Goal: Information Seeking & Learning: Learn about a topic

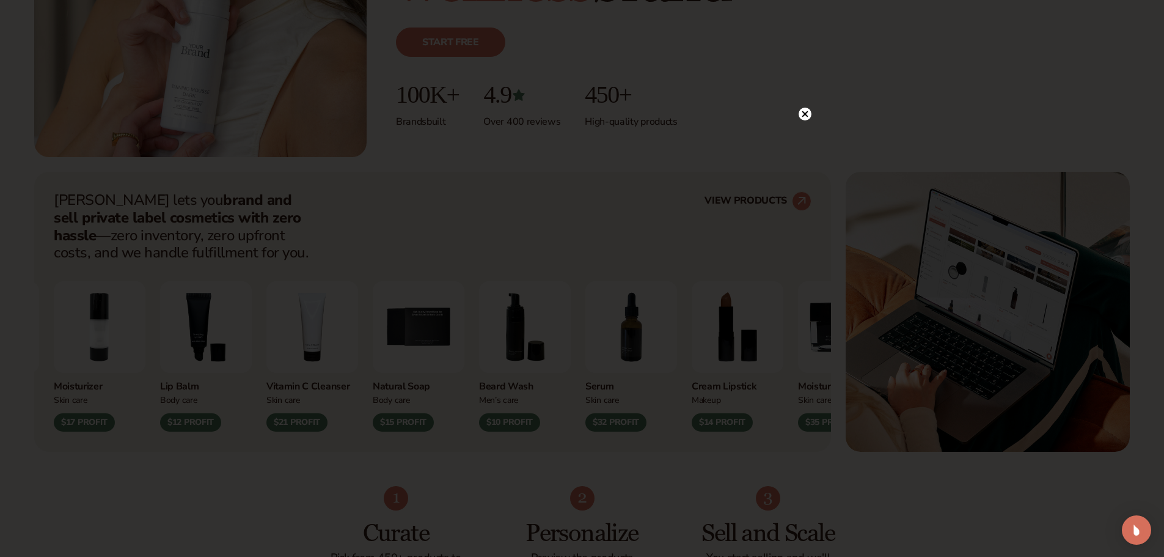
scroll to position [337, 0]
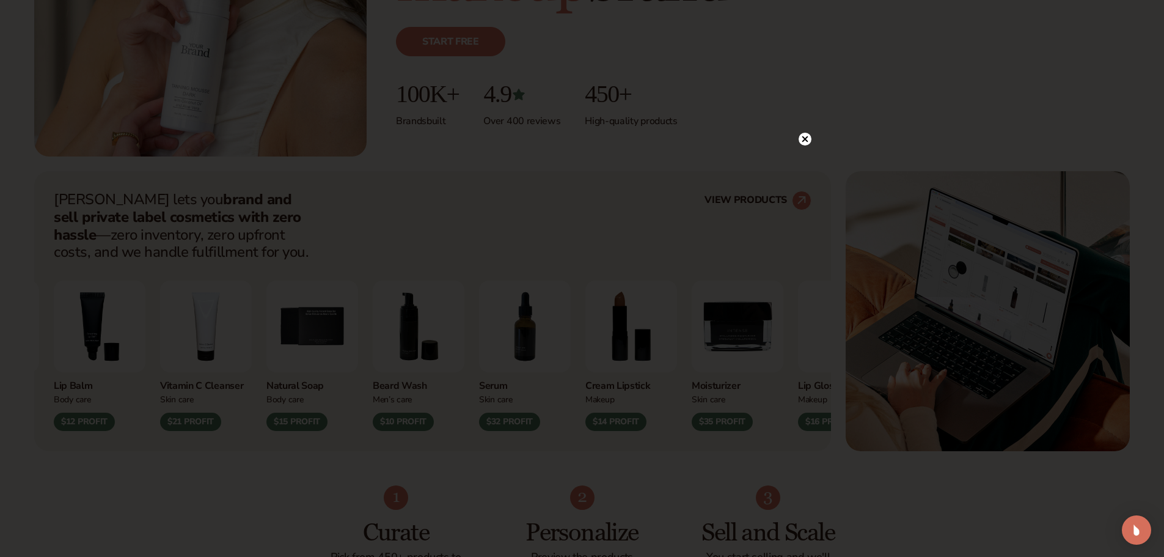
click at [809, 133] on icon at bounding box center [805, 139] width 13 height 13
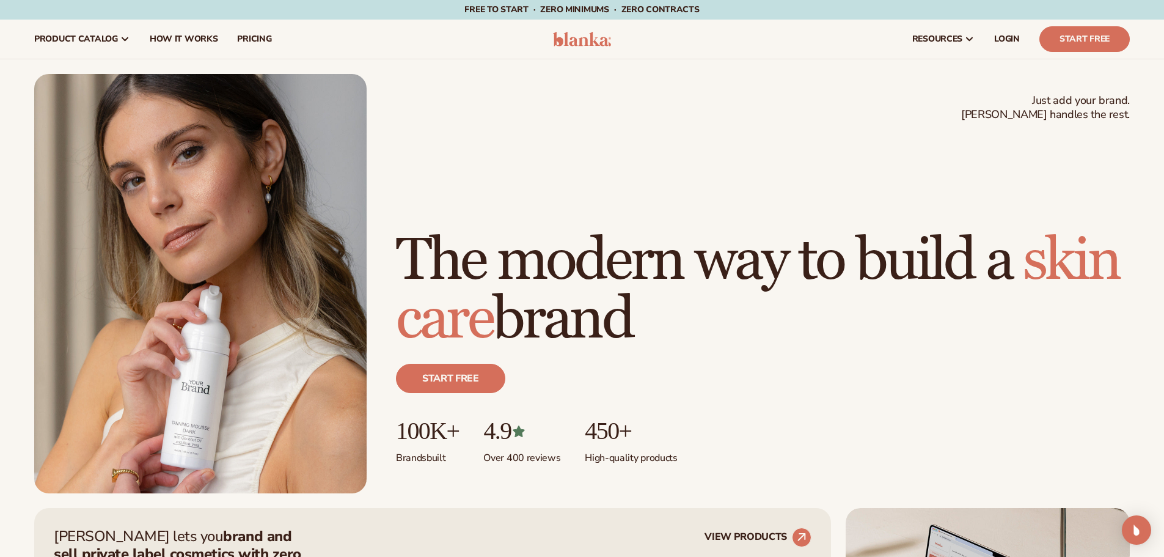
scroll to position [0, 0]
click at [264, 34] on span "pricing" at bounding box center [254, 39] width 34 height 10
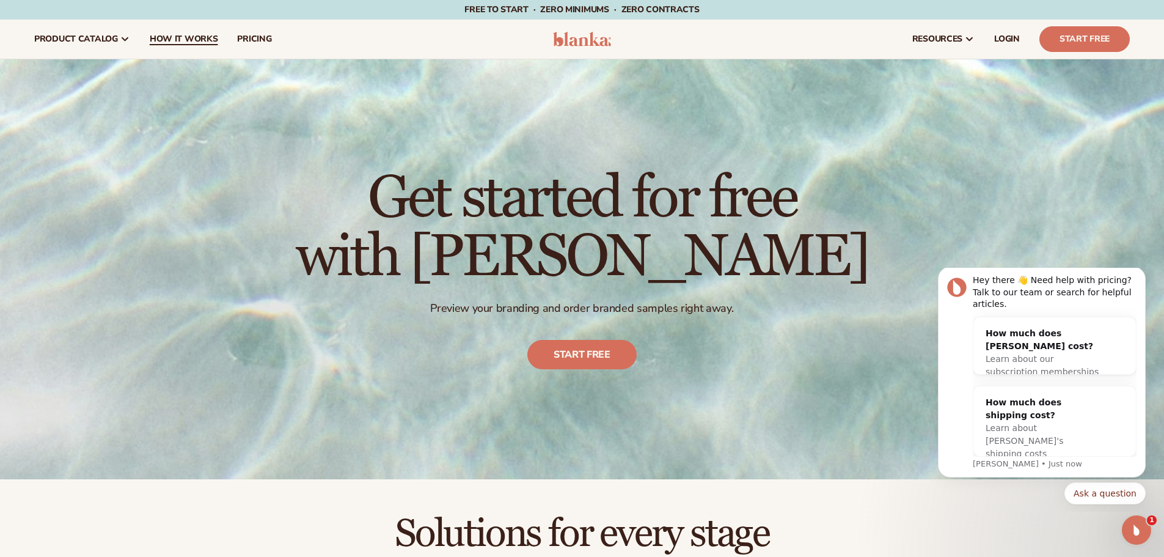
click at [188, 35] on span "How It Works" at bounding box center [184, 39] width 68 height 10
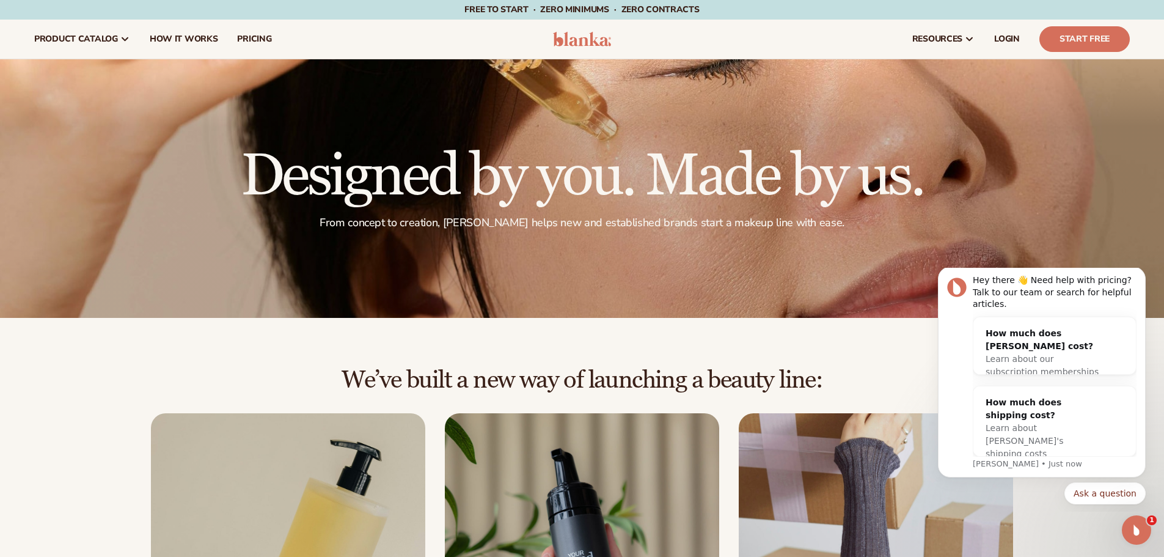
click at [601, 40] on img at bounding box center [582, 39] width 58 height 15
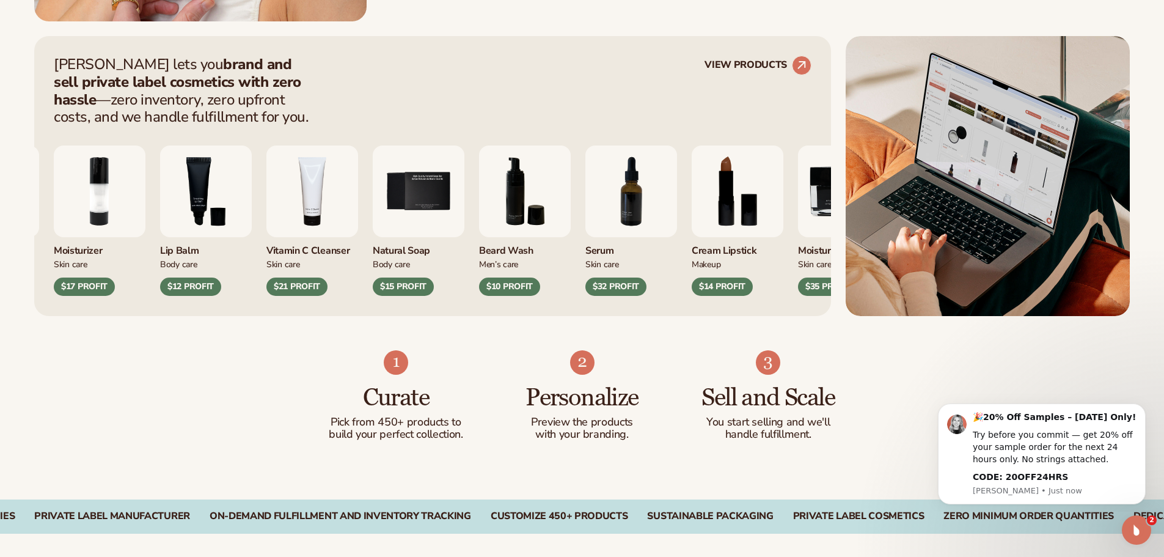
scroll to position [472, 0]
